Goal: Task Accomplishment & Management: Use online tool/utility

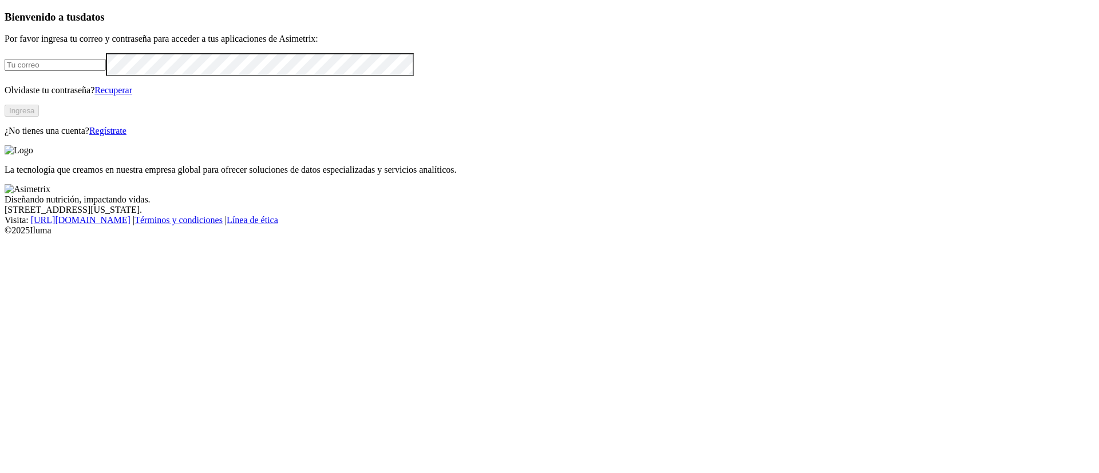
type input "[PERSON_NAME][EMAIL_ADDRESS][PERSON_NAME][DOMAIN_NAME]"
click at [39, 117] on button "Ingresa" at bounding box center [22, 111] width 34 height 12
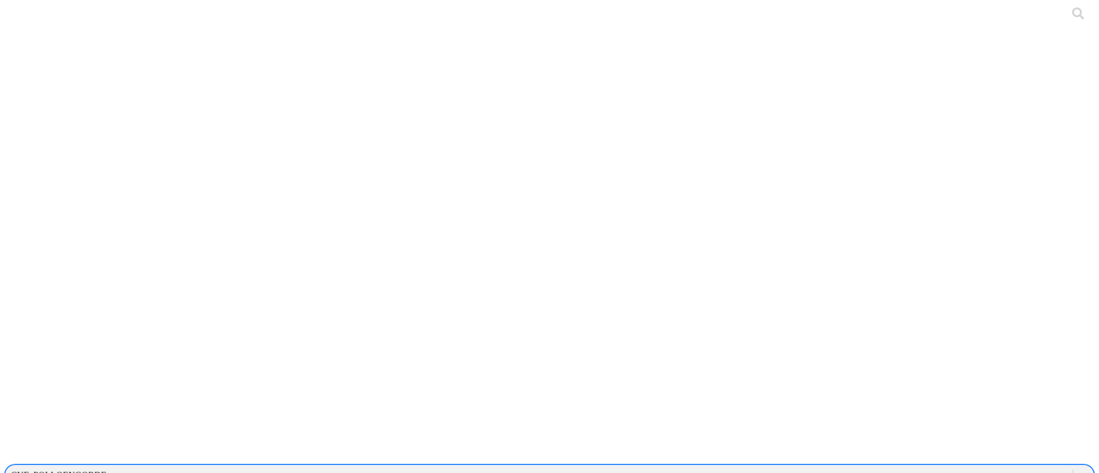
click at [106, 471] on div "CYF_POLLOENGORDE" at bounding box center [59, 476] width 96 height 10
